Goal: Task Accomplishment & Management: Manage account settings

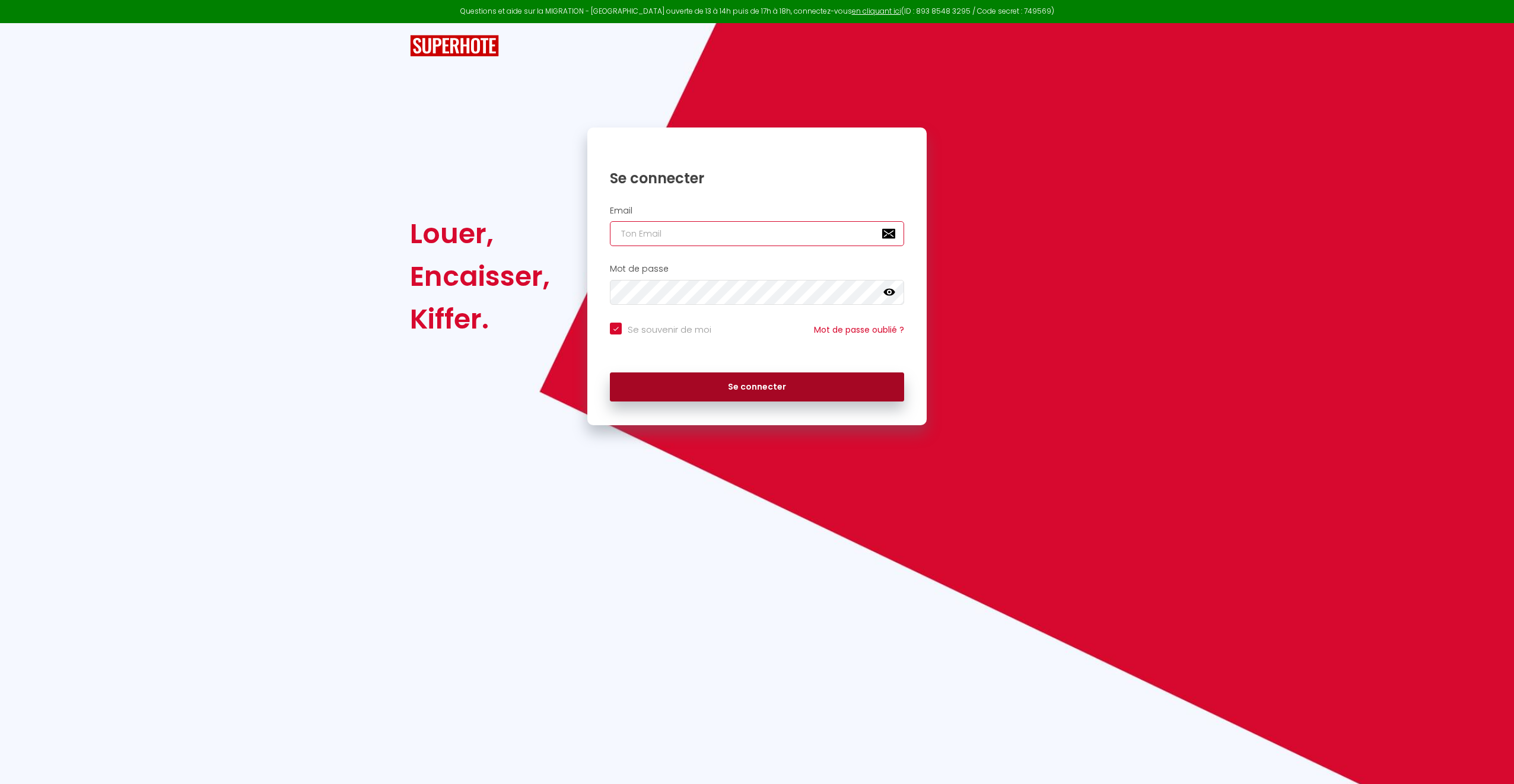
type input "[PERSON_NAME][EMAIL_ADDRESS][DOMAIN_NAME]"
click at [761, 375] on button "Se connecter" at bounding box center [757, 387] width 294 height 29
checkbox input "true"
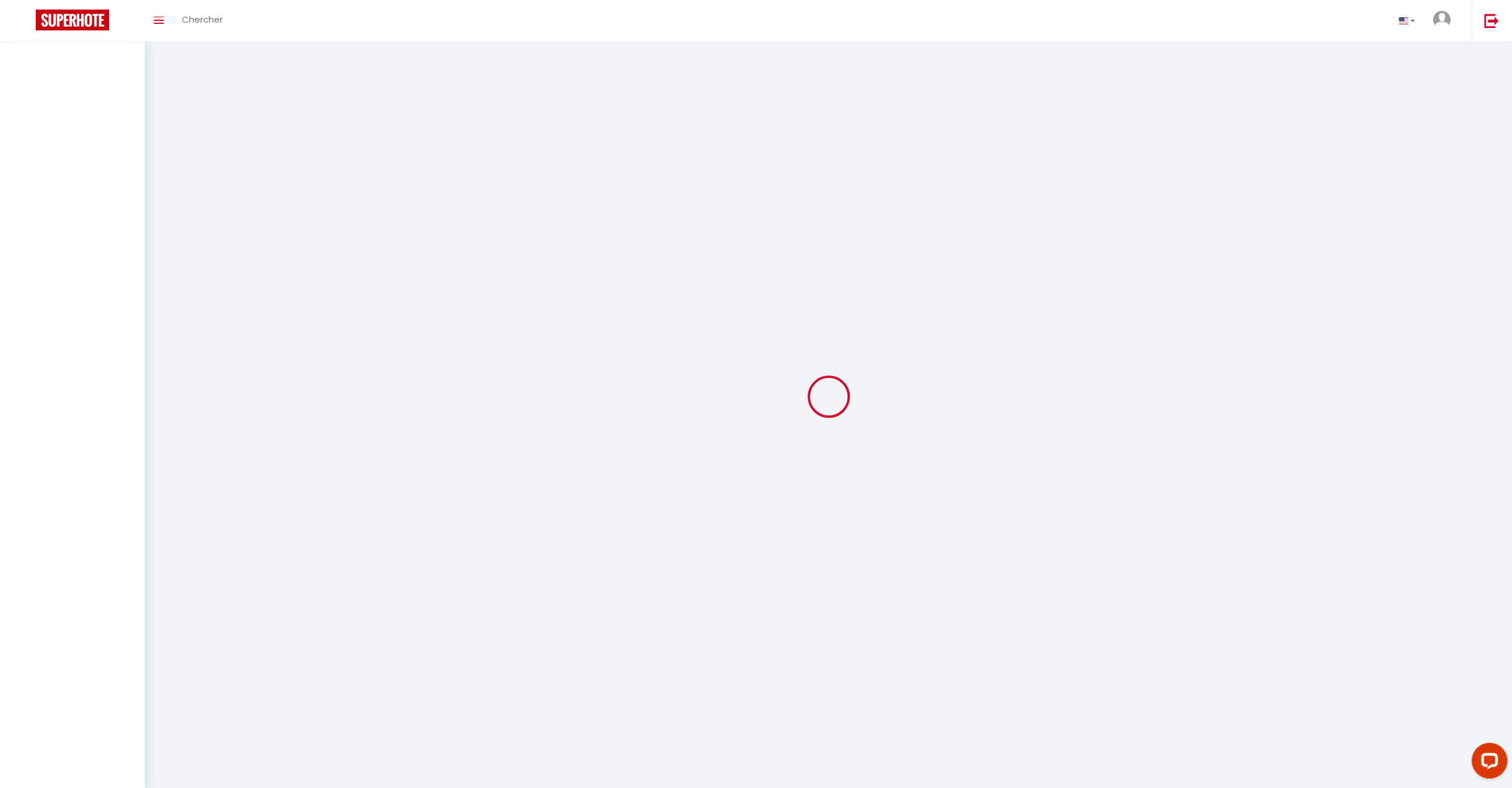
select select
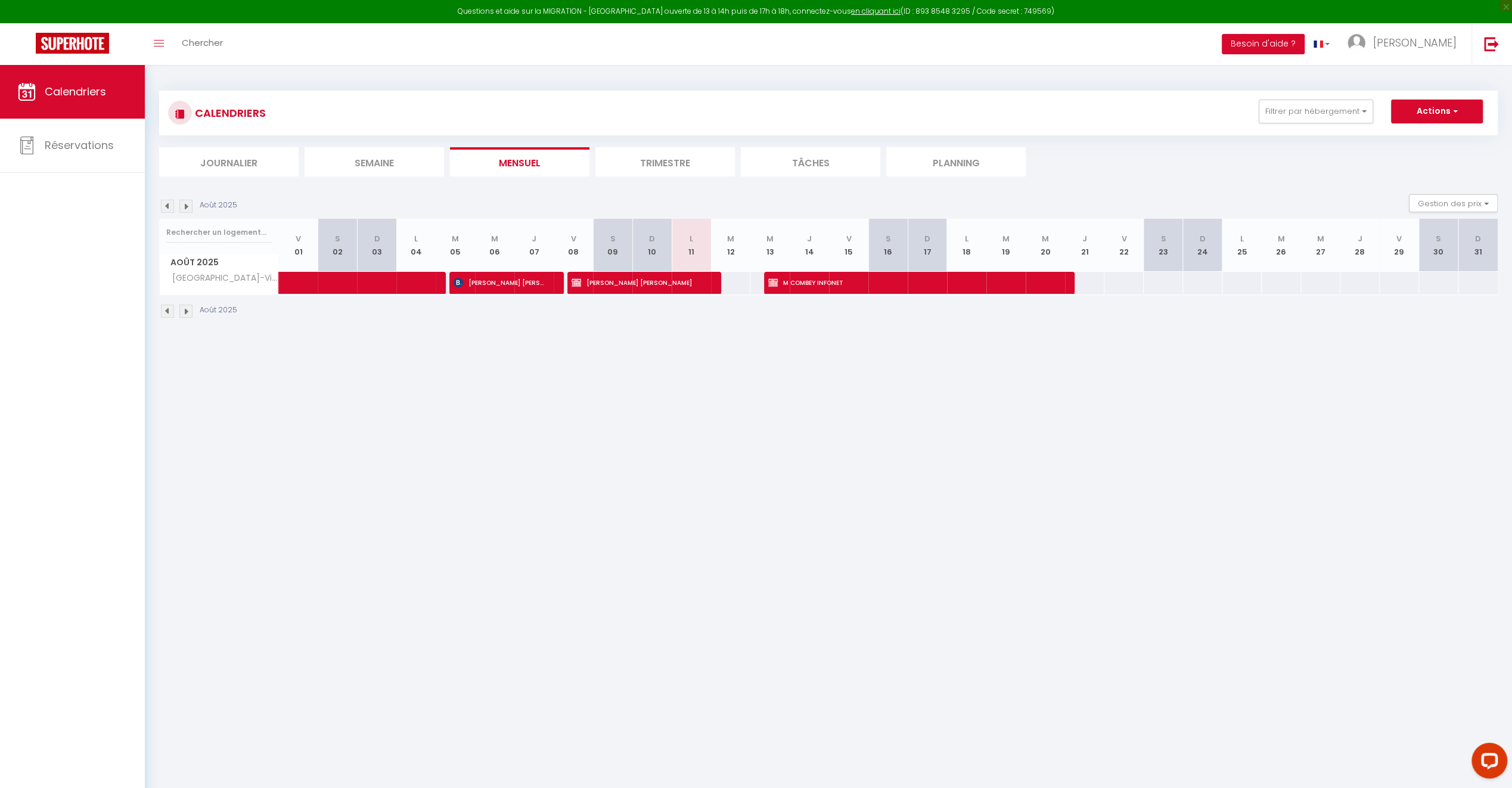
select select
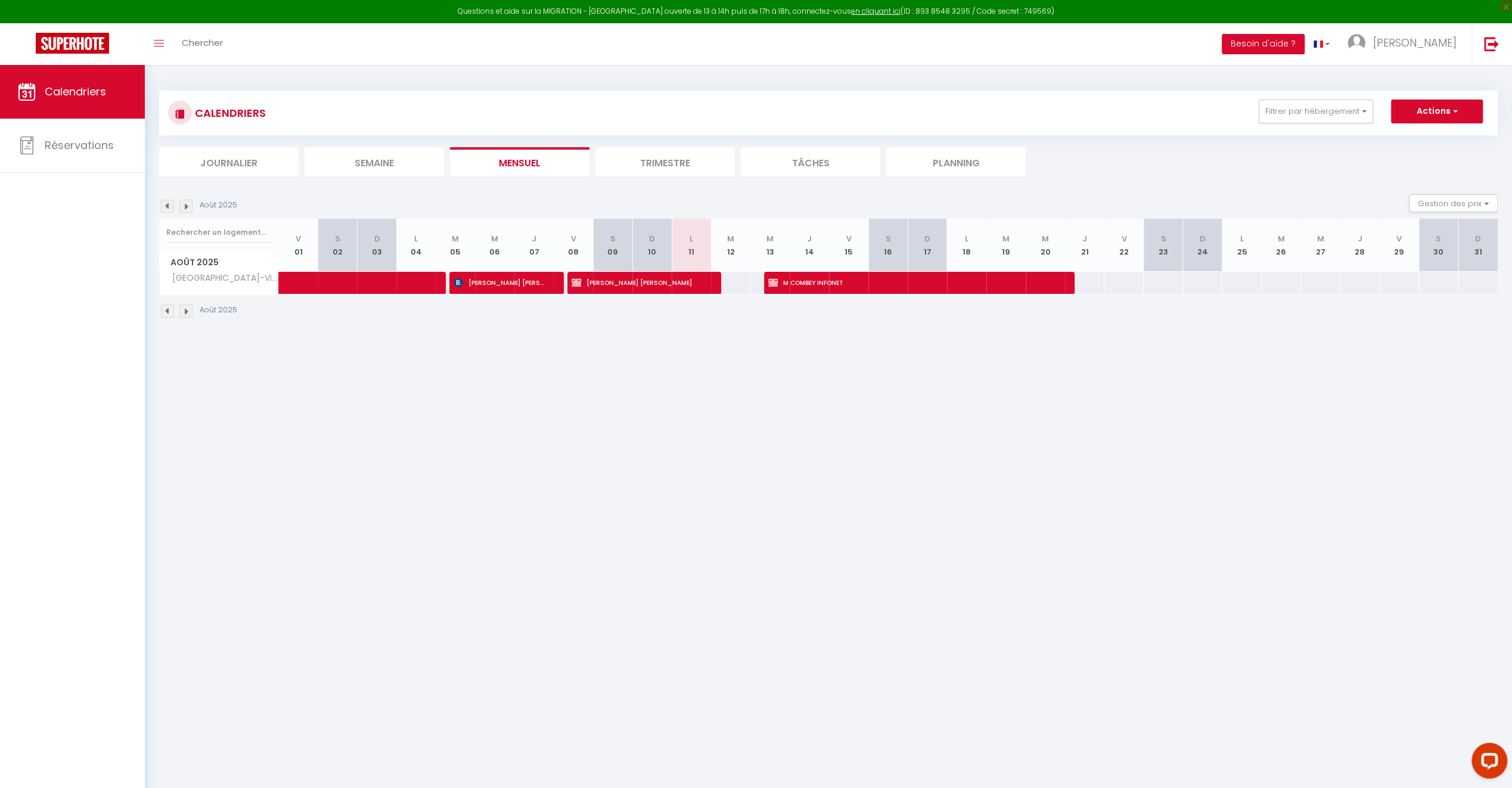
select select
click at [501, 281] on span "[PERSON_NAME] [PERSON_NAME]" at bounding box center [499, 283] width 92 height 23
select select "OK"
select select "KO"
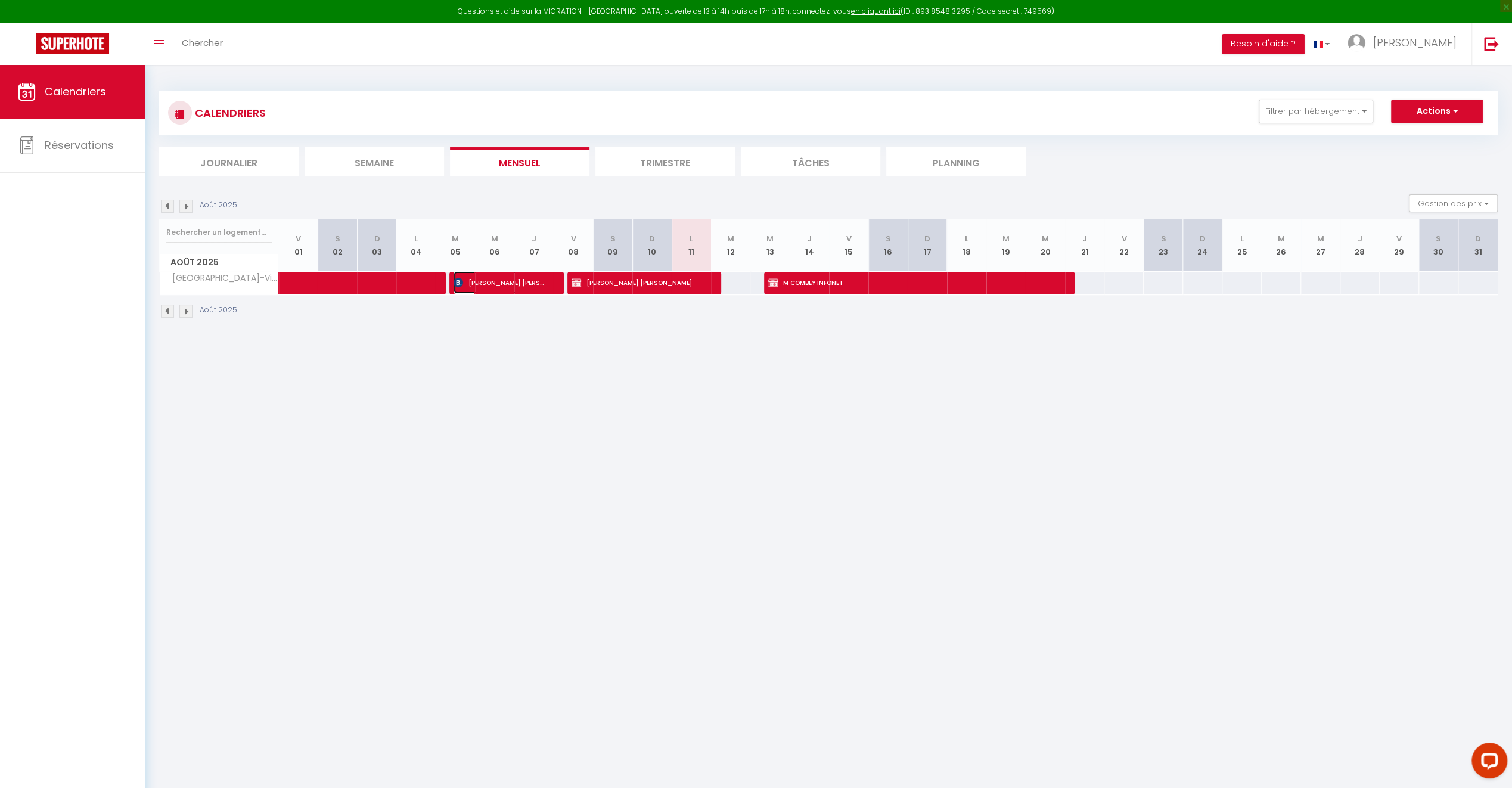
select select "0"
select select "1"
select select
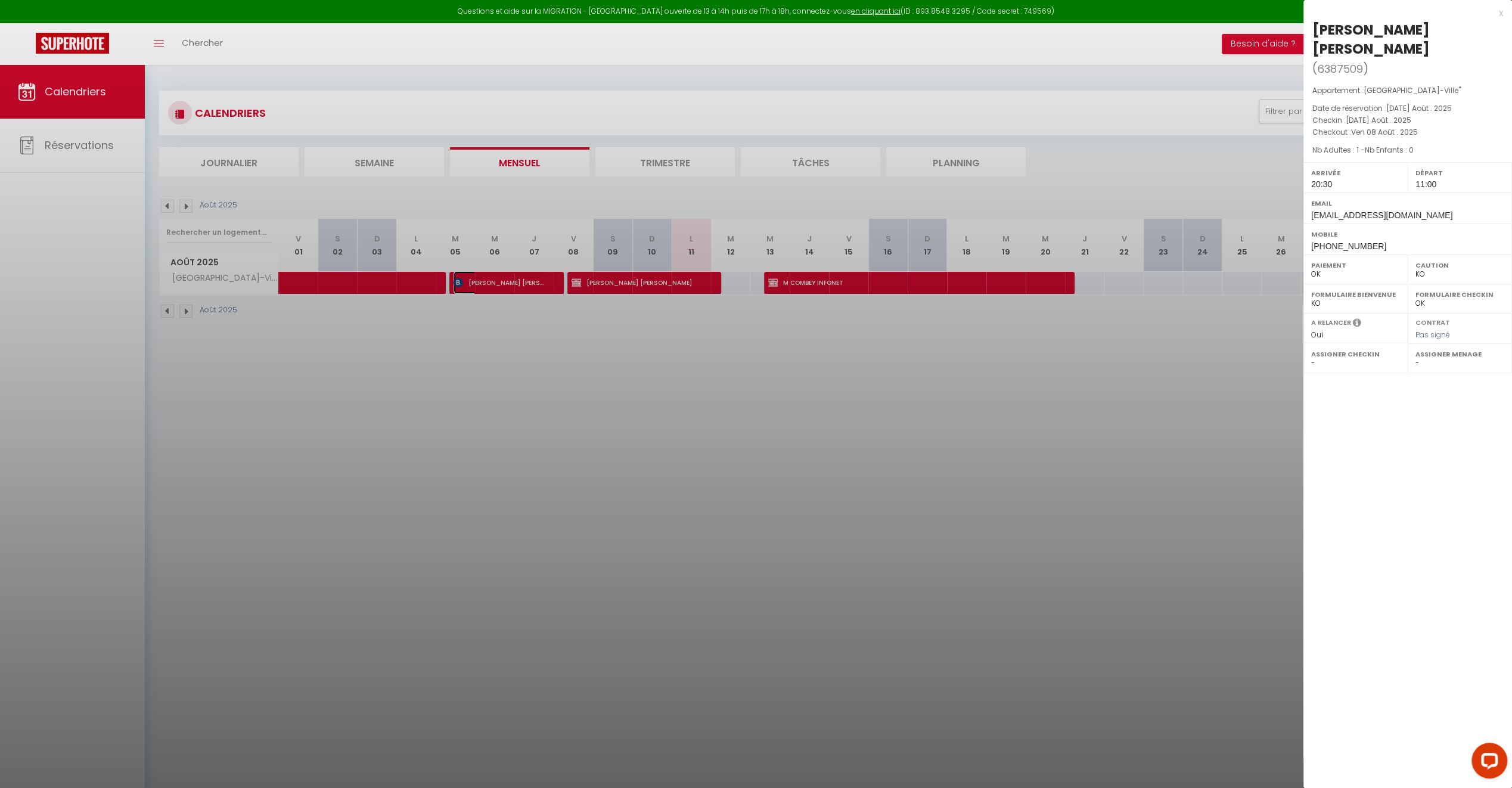
select select "26648"
select select "27841"
click at [1498, 12] on div "x" at bounding box center [1404, 13] width 200 height 14
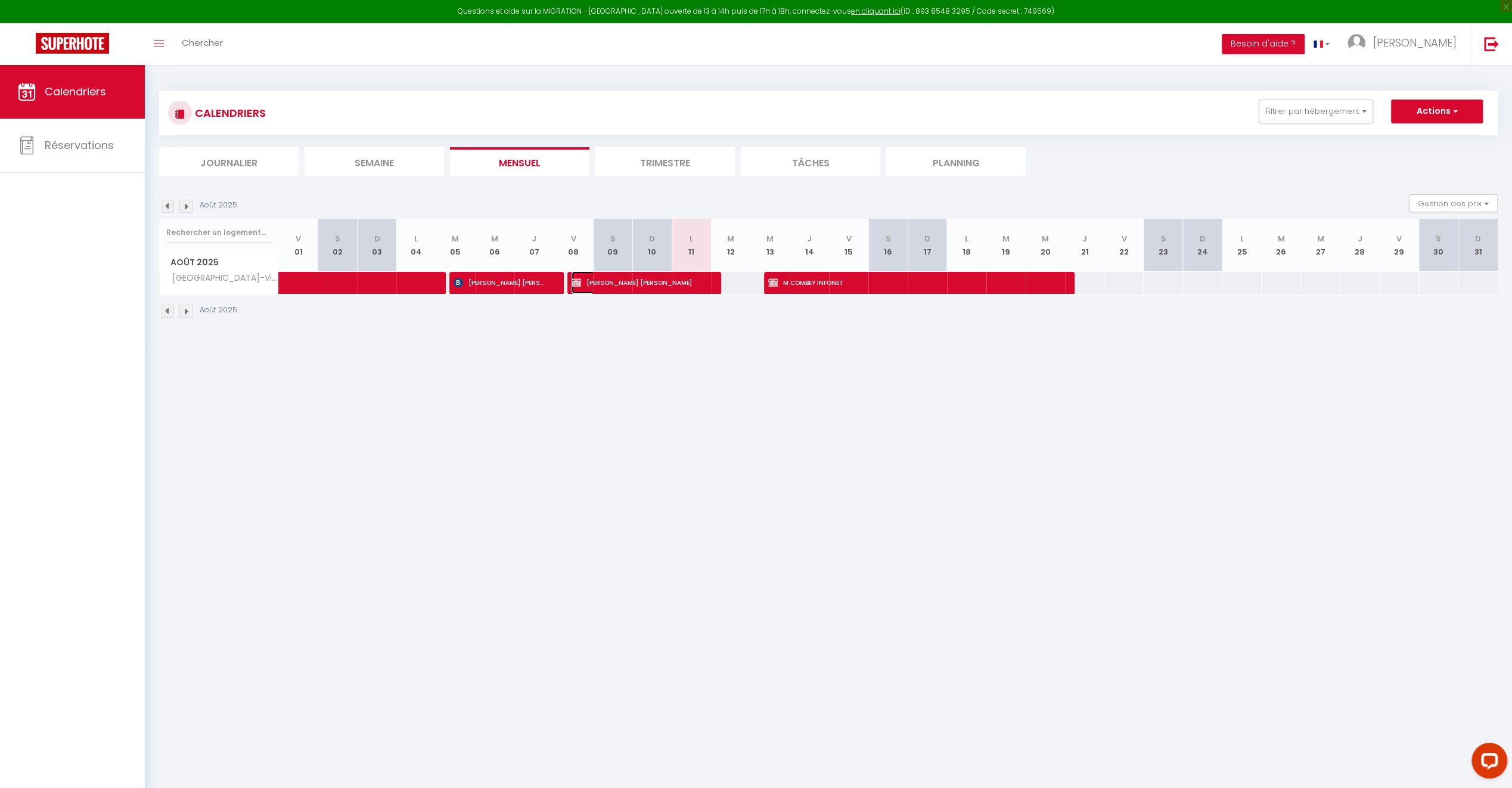
click at [617, 281] on span "[PERSON_NAME] [PERSON_NAME]" at bounding box center [637, 283] width 131 height 23
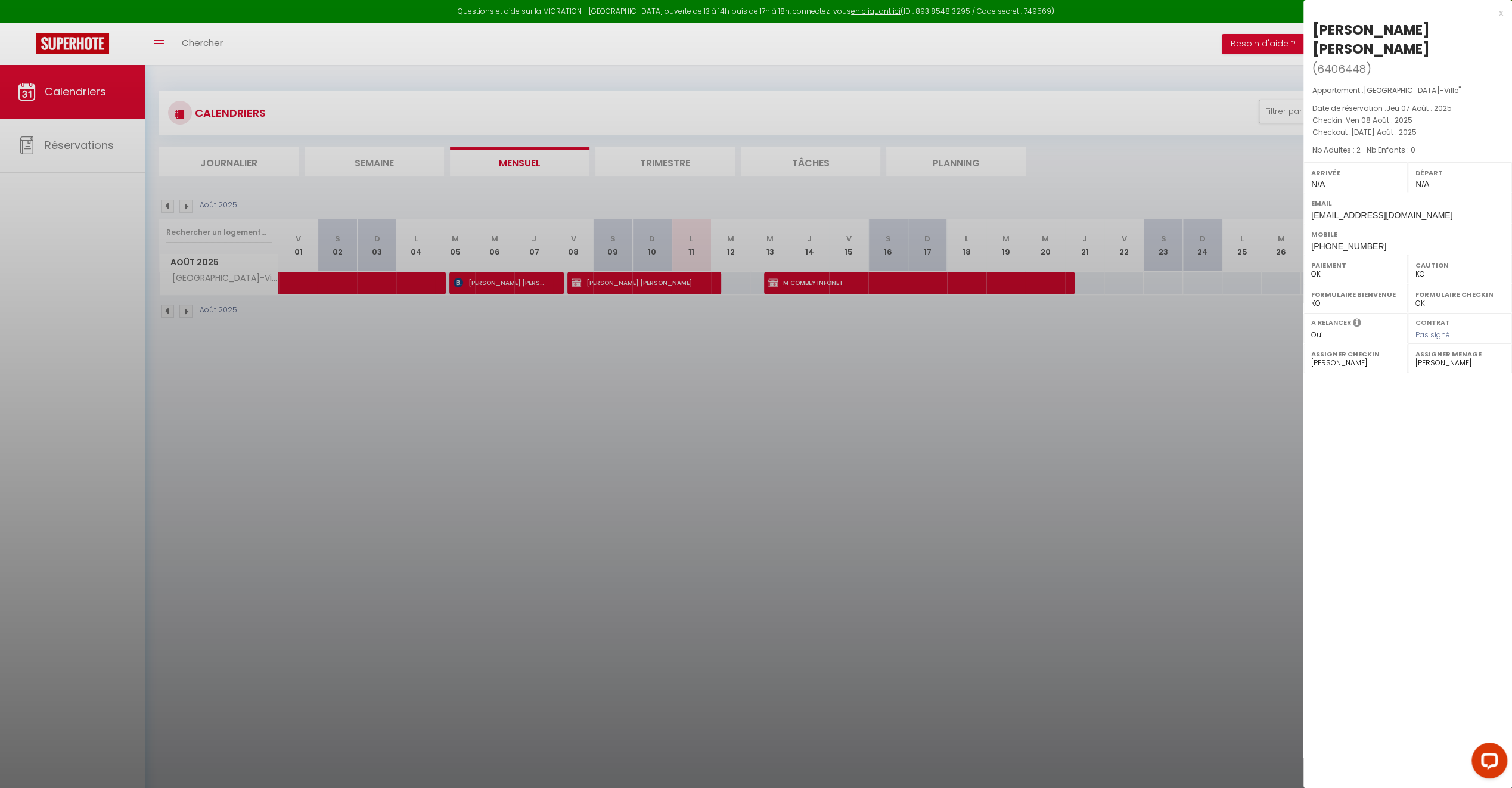
drag, startPoint x: 1074, startPoint y: 467, endPoint x: 1092, endPoint y: 433, distance: 38.5
click at [1074, 466] on div at bounding box center [756, 394] width 1512 height 788
